Goal: Transaction & Acquisition: Purchase product/service

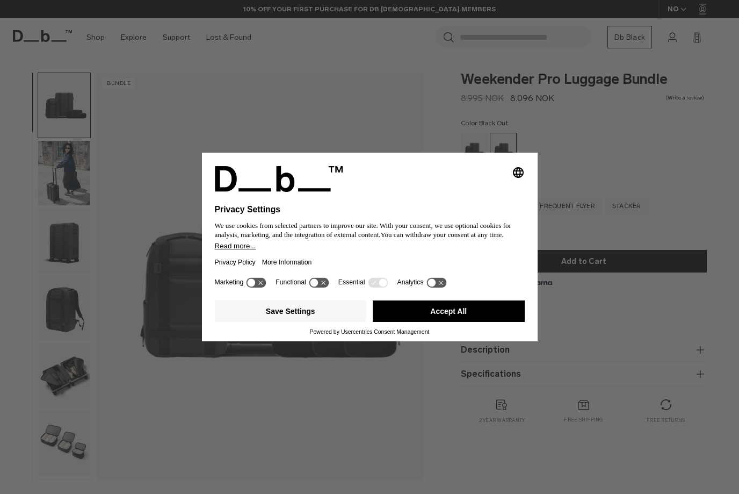
click at [471, 313] on button "Accept All" at bounding box center [449, 310] width 152 height 21
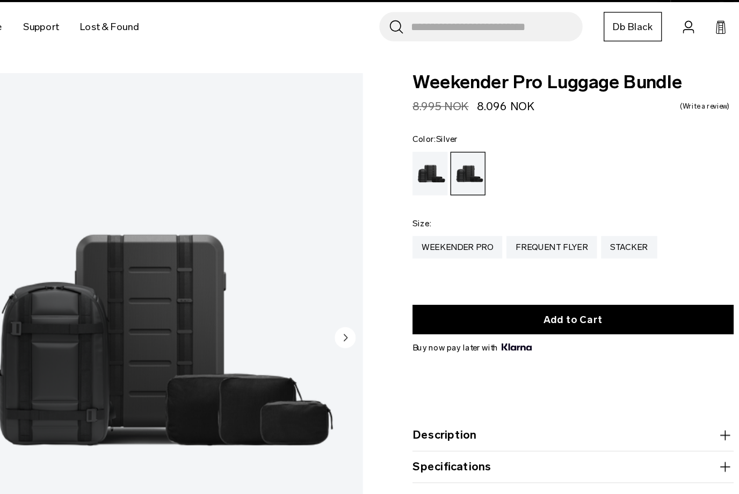
click at [461, 136] on div "Silver" at bounding box center [474, 149] width 27 height 33
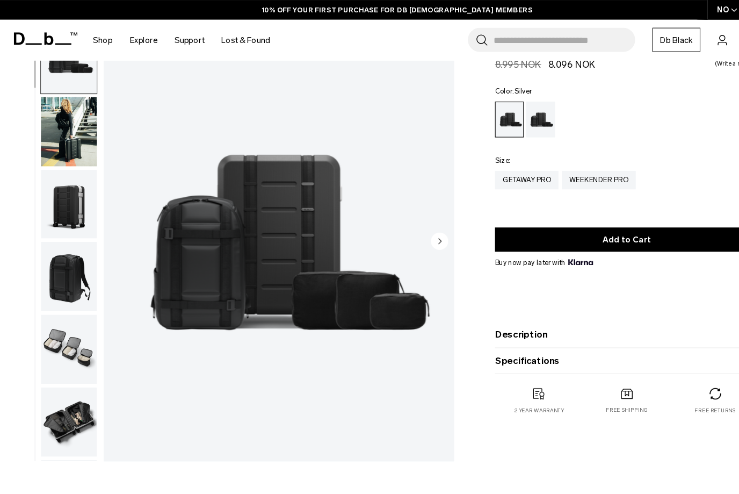
scroll to position [49, 0]
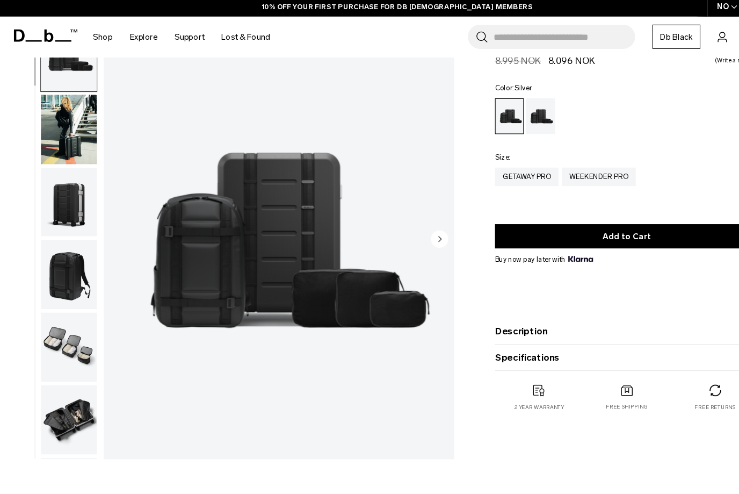
click at [607, 305] on button "Description" at bounding box center [584, 311] width 246 height 13
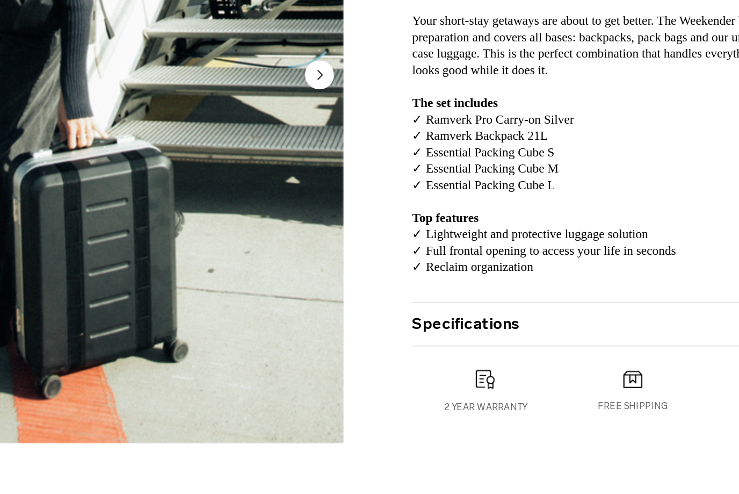
scroll to position [159, 0]
click at [461, 372] on button "Specifications" at bounding box center [584, 378] width 246 height 13
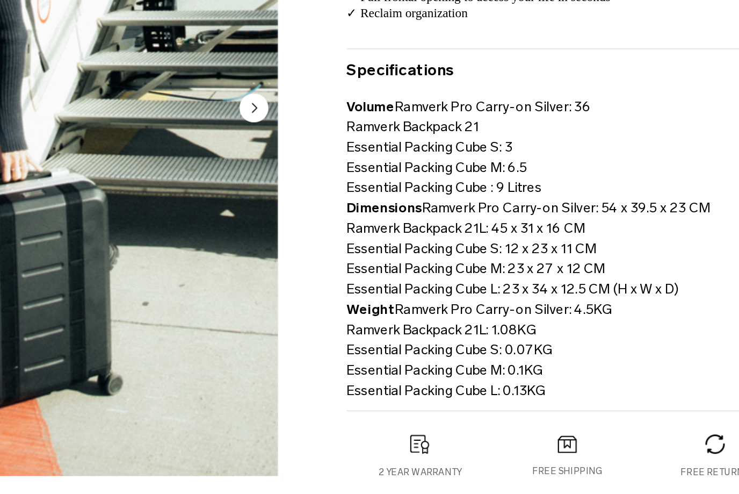
scroll to position [299, 0]
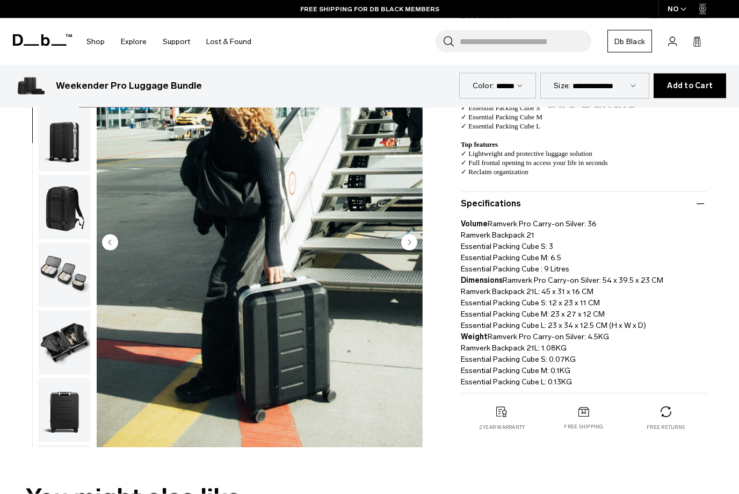
click at [50, 352] on img "button" at bounding box center [64, 342] width 52 height 64
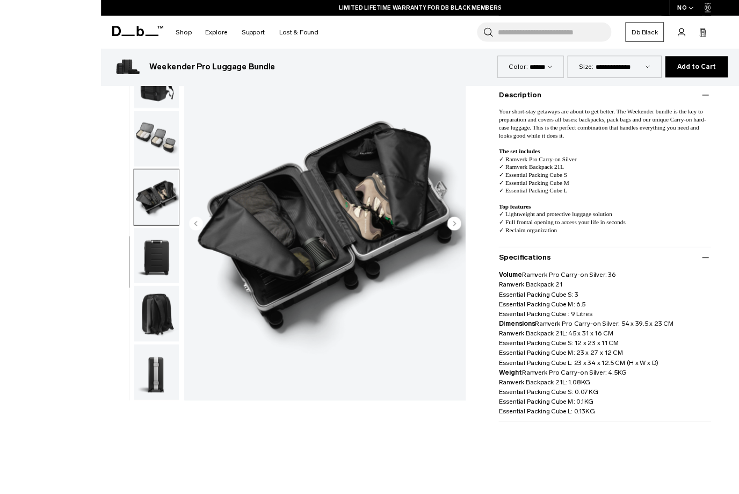
scroll to position [322, 0]
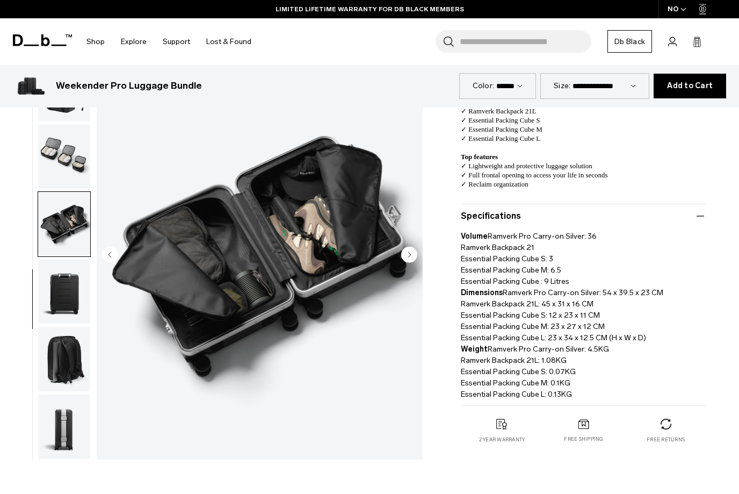
click at [58, 294] on img "button" at bounding box center [64, 291] width 52 height 64
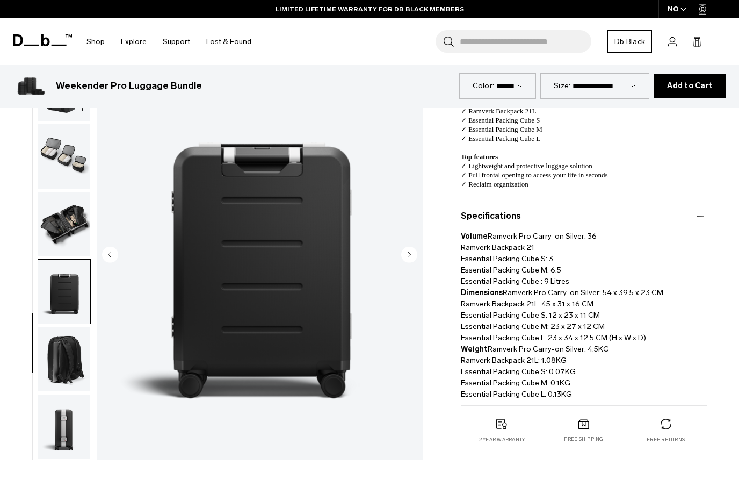
click at [57, 356] on img "button" at bounding box center [64, 359] width 52 height 64
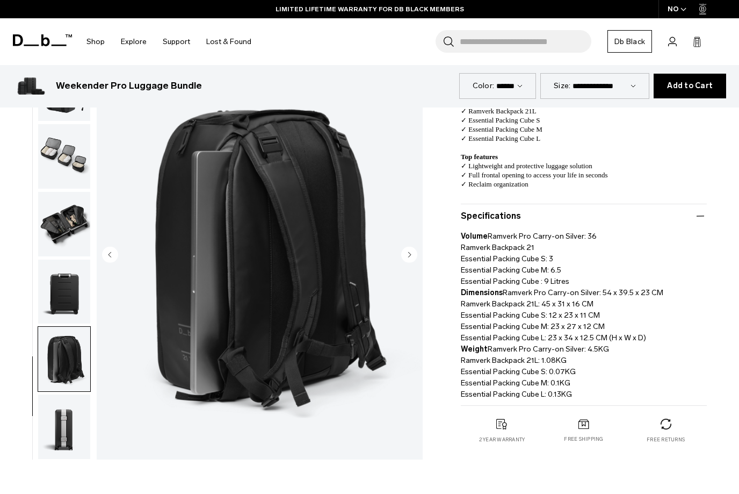
click at [55, 429] on img "button" at bounding box center [64, 426] width 52 height 64
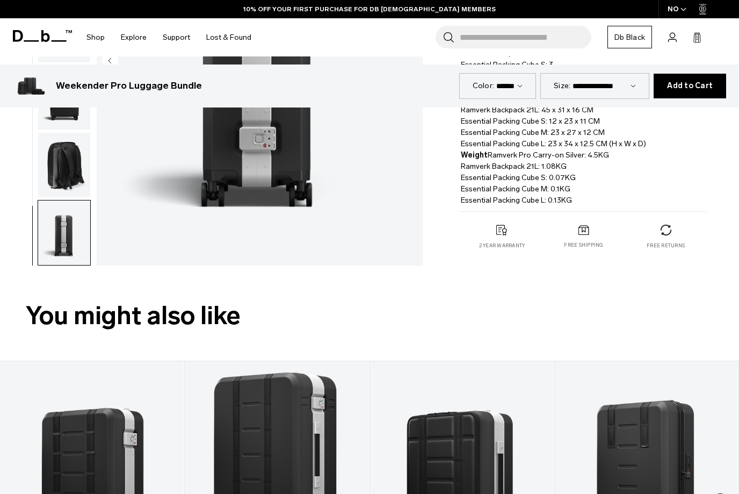
scroll to position [513, 0]
